Goal: Check status: Check status

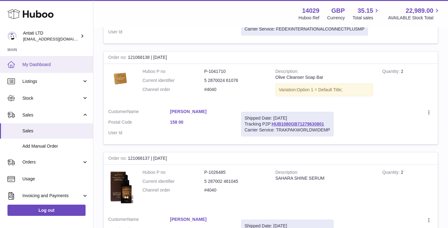
click at [55, 62] on span "My Dashboard" at bounding box center [55, 65] width 66 height 6
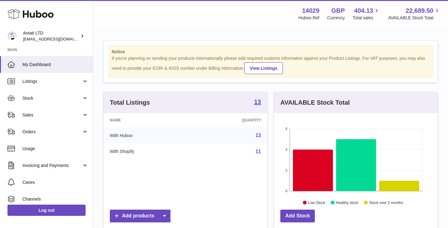
scroll to position [97, 164]
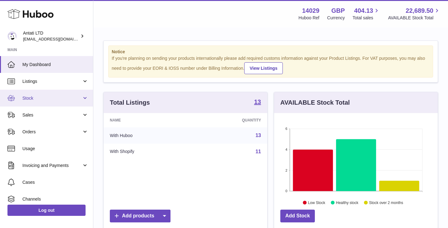
click at [71, 99] on span "Stock" at bounding box center [51, 98] width 59 height 6
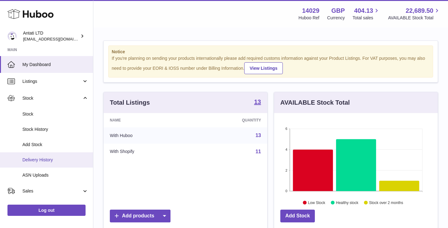
click at [47, 157] on span "Delivery History" at bounding box center [55, 160] width 66 height 6
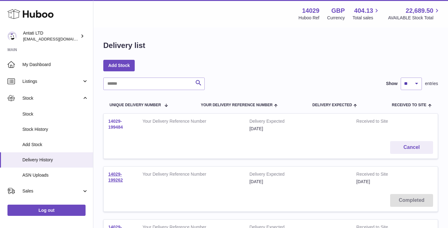
click at [115, 122] on link "14029-199484" at bounding box center [115, 124] width 15 height 11
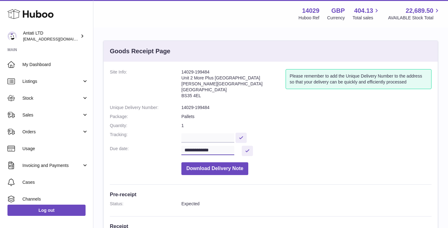
click at [219, 153] on input "**********" at bounding box center [208, 150] width 53 height 9
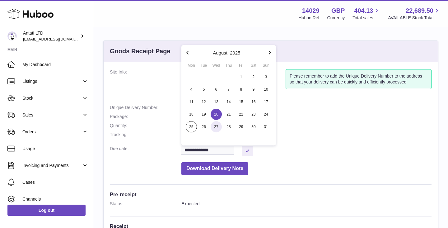
click at [221, 127] on span "27" at bounding box center [216, 126] width 11 height 11
type input "**********"
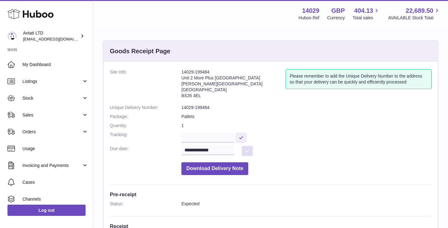
click at [248, 151] on button at bounding box center [247, 151] width 11 height 10
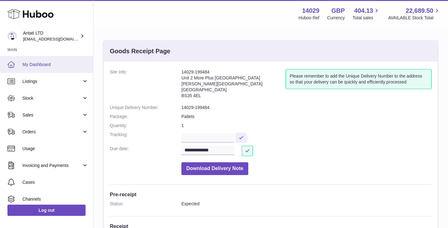
click at [42, 62] on span "My Dashboard" at bounding box center [55, 65] width 66 height 6
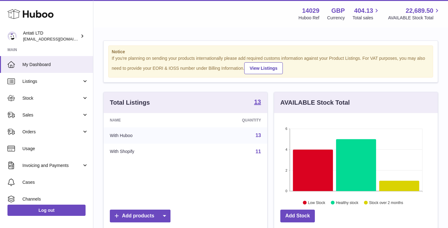
scroll to position [97, 164]
